Goal: Information Seeking & Learning: Learn about a topic

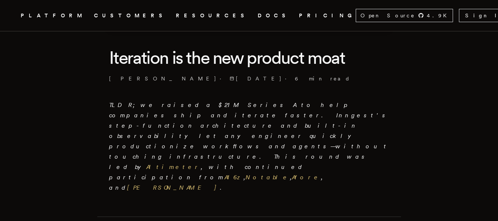
scroll to position [184, 0]
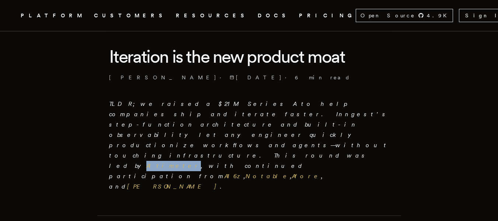
drag, startPoint x: 251, startPoint y: 125, endPoint x: 278, endPoint y: 117, distance: 28.4
click at [277, 120] on p "TLDR; we raised a $21M Series A to help companies ship and iterate faster. Inng…" at bounding box center [249, 145] width 280 height 93
copy em "Altimeter"
drag, startPoint x: 365, startPoint y: 126, endPoint x: 379, endPoint y: 122, distance: 14.2
click at [379, 122] on em "TLDR; we raised a $21M Series A to help companies ship and iterate faster. Inng…" at bounding box center [249, 145] width 280 height 90
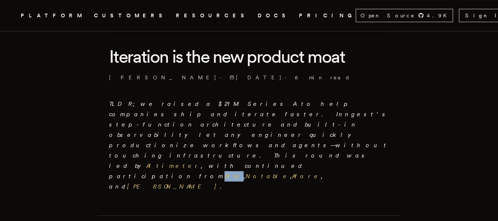
copy em "A16z"
drag, startPoint x: 107, startPoint y: 133, endPoint x: 132, endPoint y: 130, distance: 25.3
copy link "Notable"
drag, startPoint x: 135, startPoint y: 132, endPoint x: 156, endPoint y: 125, distance: 22.6
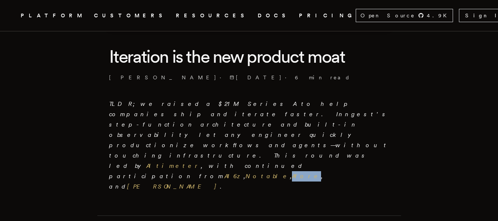
click at [150, 132] on em "TLDR; we raised a $21M Series A to help companies ship and iterate faster. Inng…" at bounding box center [249, 145] width 280 height 90
copy em "Afore"
drag, startPoint x: 209, startPoint y: 131, endPoint x: 163, endPoint y: 136, distance: 46.1
click at [163, 136] on p "TLDR; we raised a $21M Series A to help companies ship and iterate faster. Inng…" at bounding box center [249, 145] width 280 height 93
copy em "[PERSON_NAME]"
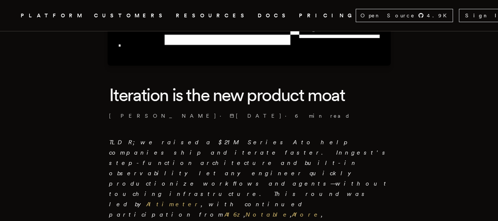
scroll to position [148, 0]
